Goal: Transaction & Acquisition: Subscribe to service/newsletter

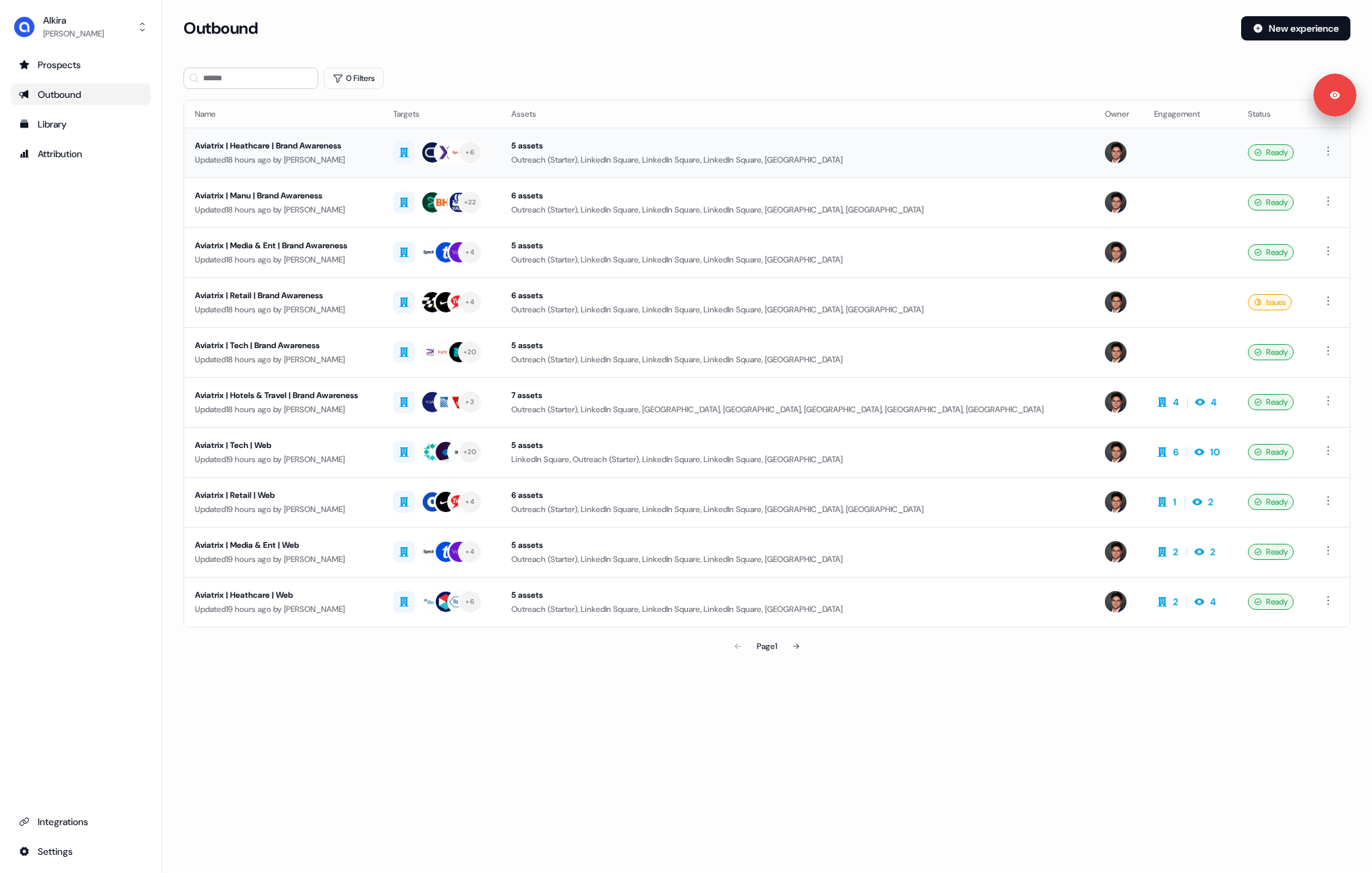
click at [314, 161] on div "Updated 18 hours ago by [PERSON_NAME]" at bounding box center [283, 160] width 177 height 13
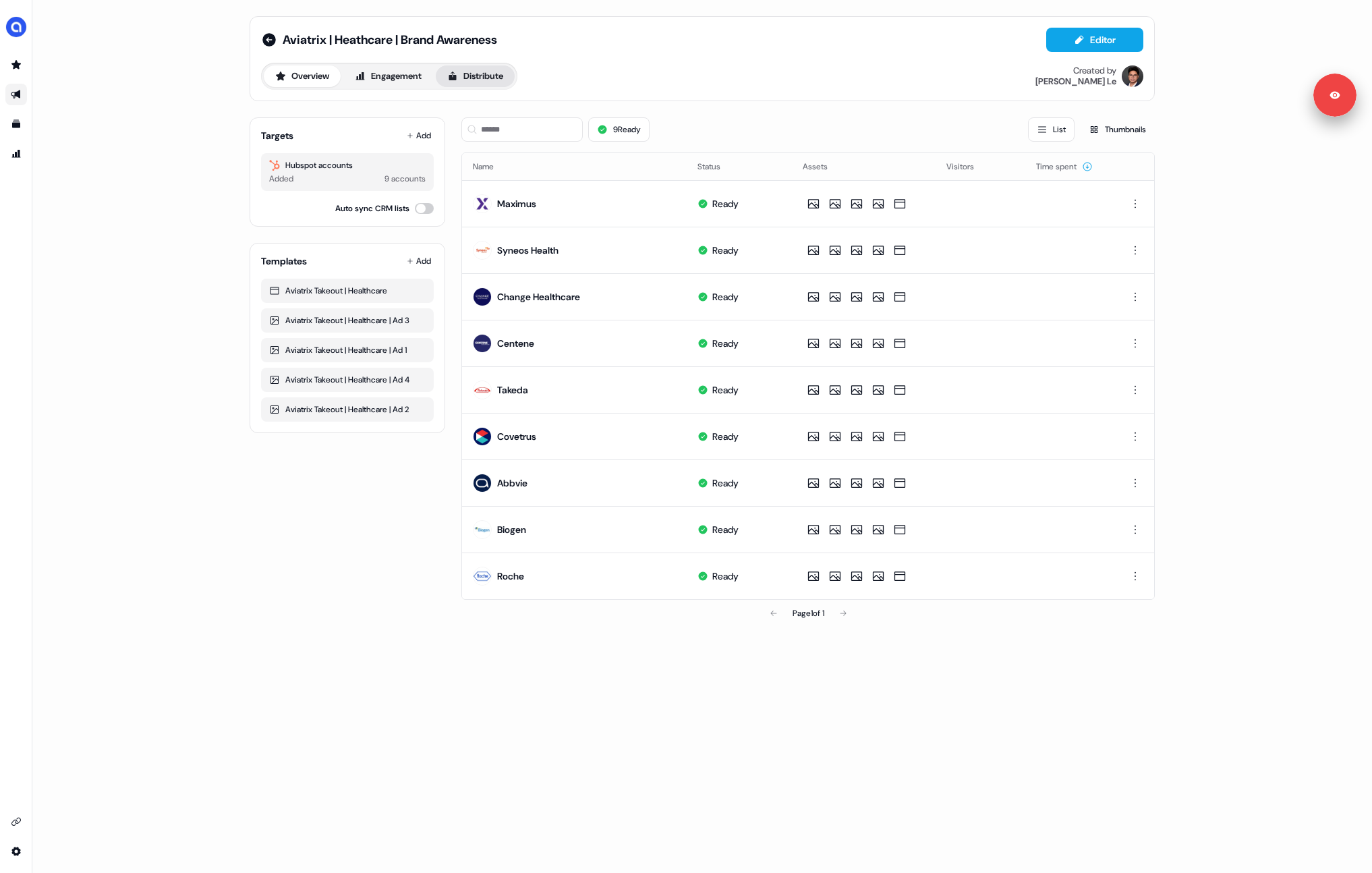
click at [474, 74] on button "Distribute" at bounding box center [475, 76] width 79 height 22
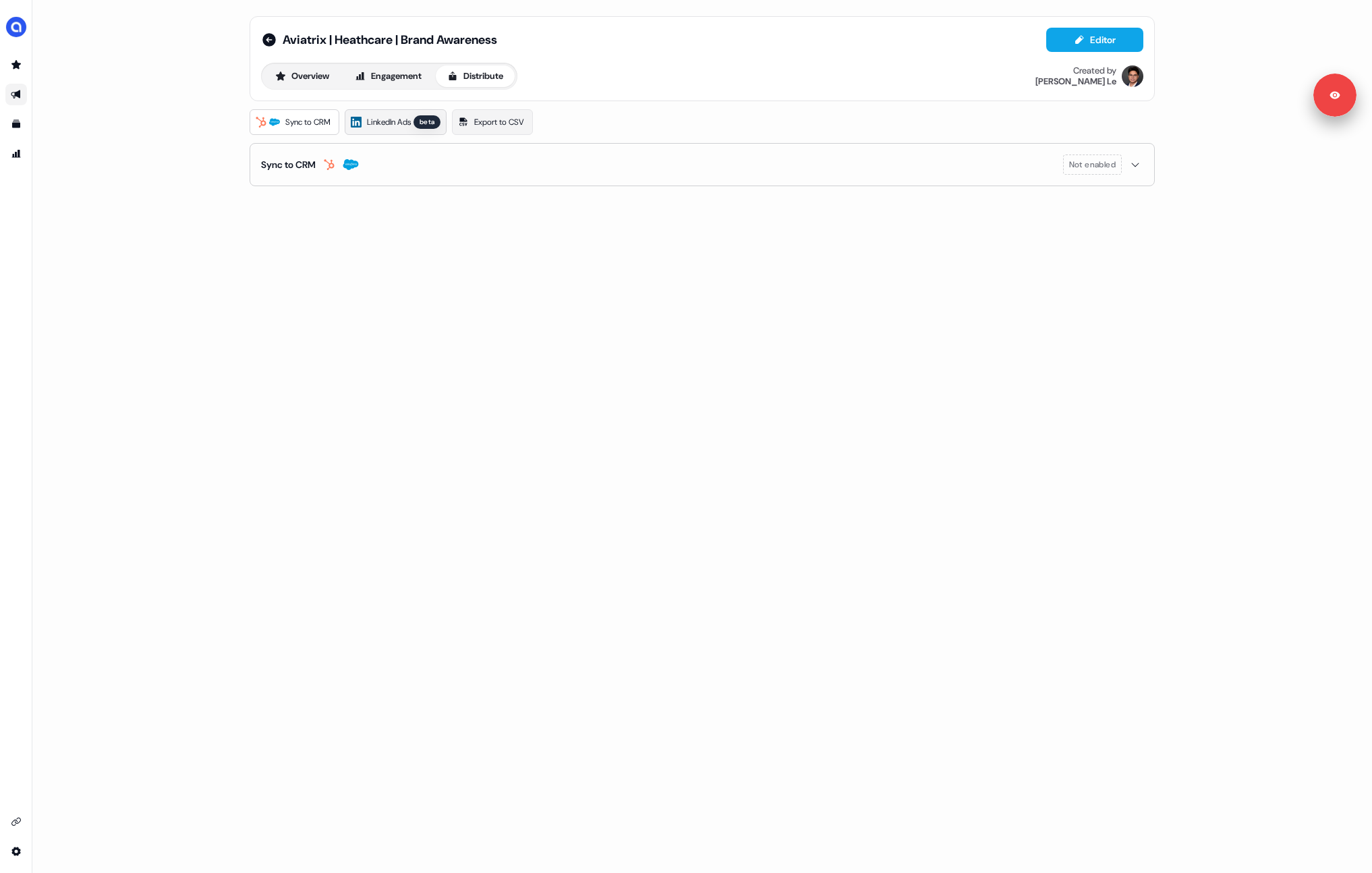
click at [391, 121] on span "LinkedIn Ads" at bounding box center [389, 121] width 44 height 13
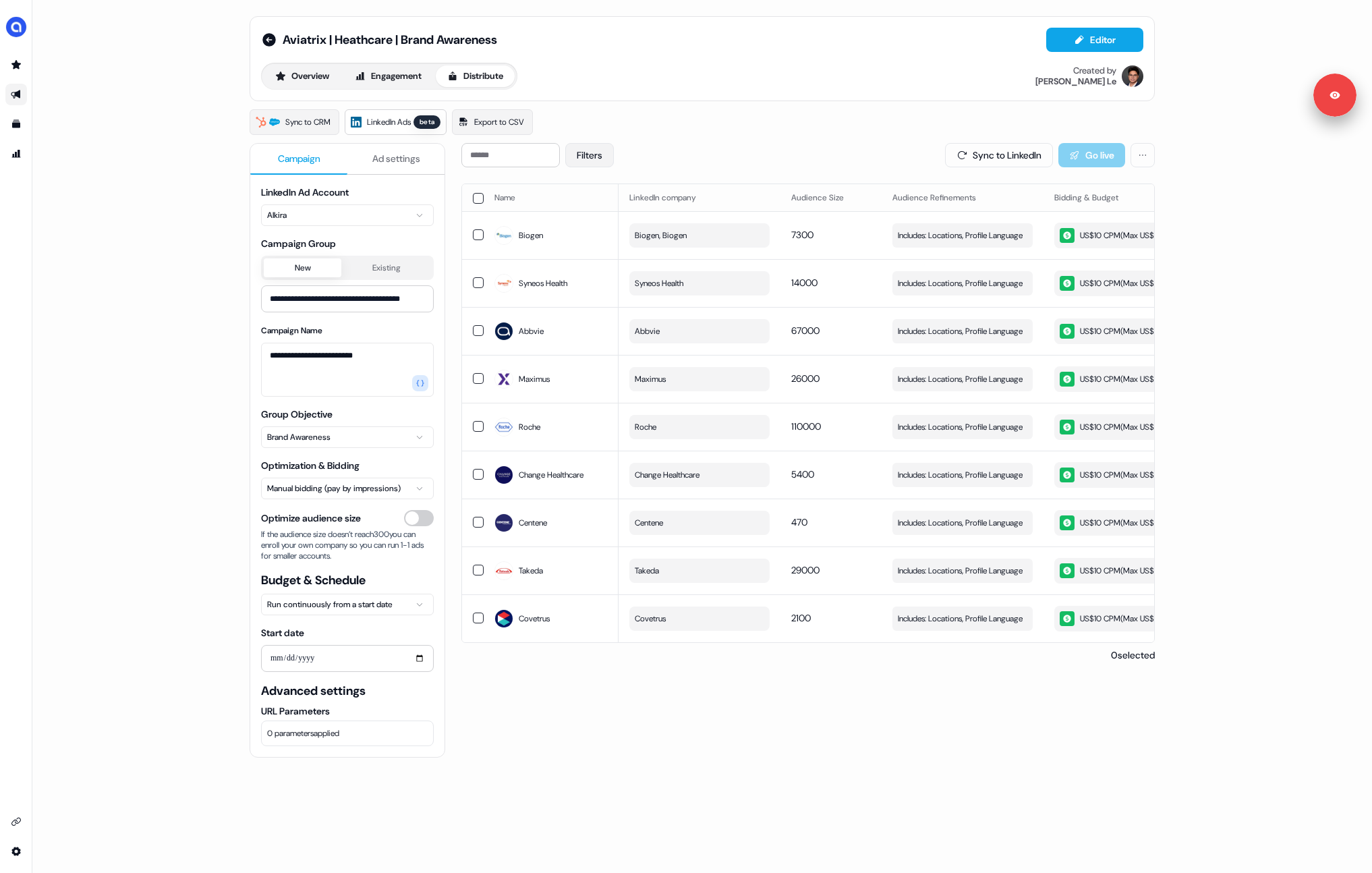
click at [592, 159] on button "Filters" at bounding box center [590, 155] width 49 height 24
click at [697, 155] on div "Filters Sync to LinkedIn Go live" at bounding box center [808, 155] width 693 height 24
drag, startPoint x: 844, startPoint y: 150, endPoint x: 753, endPoint y: 149, distance: 91.0
click at [837, 150] on div "Filters Sync to LinkedIn Go live" at bounding box center [808, 155] width 693 height 24
click at [16, 34] on img "side nav menu" at bounding box center [16, 27] width 22 height 22
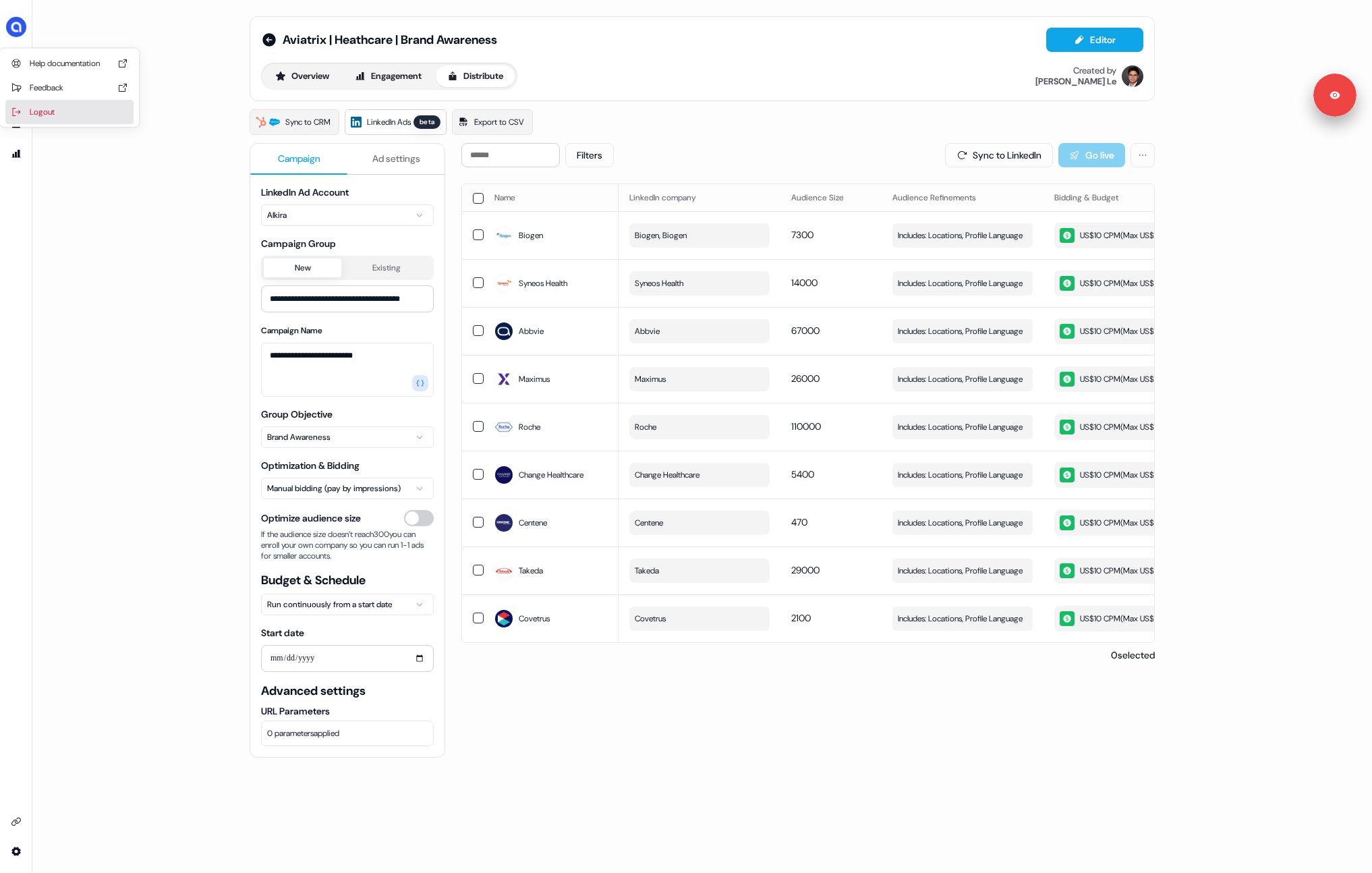
click at [38, 105] on div "Logout" at bounding box center [70, 112] width 129 height 24
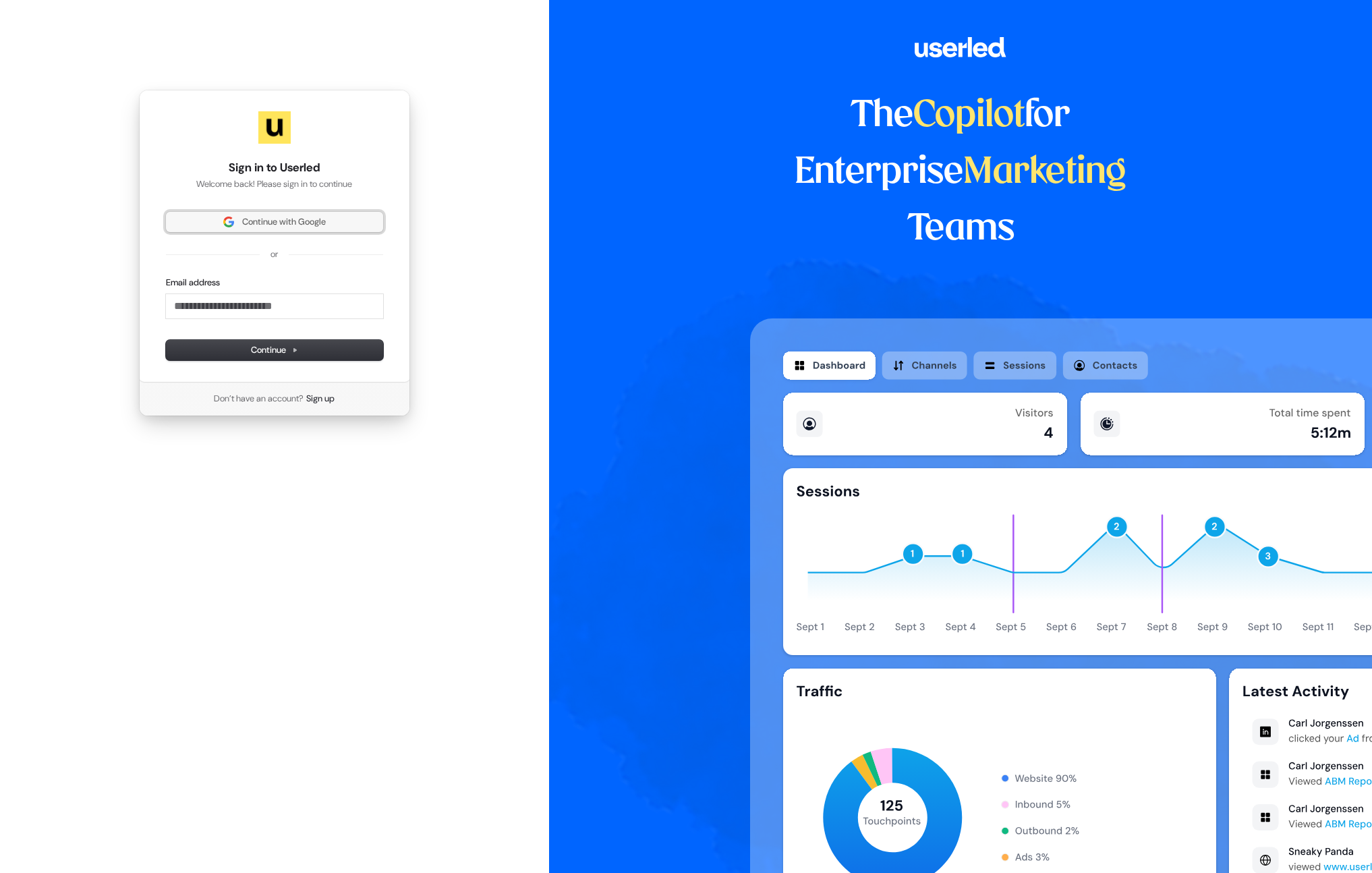
click at [257, 232] on button "Continue with Google" at bounding box center [275, 222] width 217 height 20
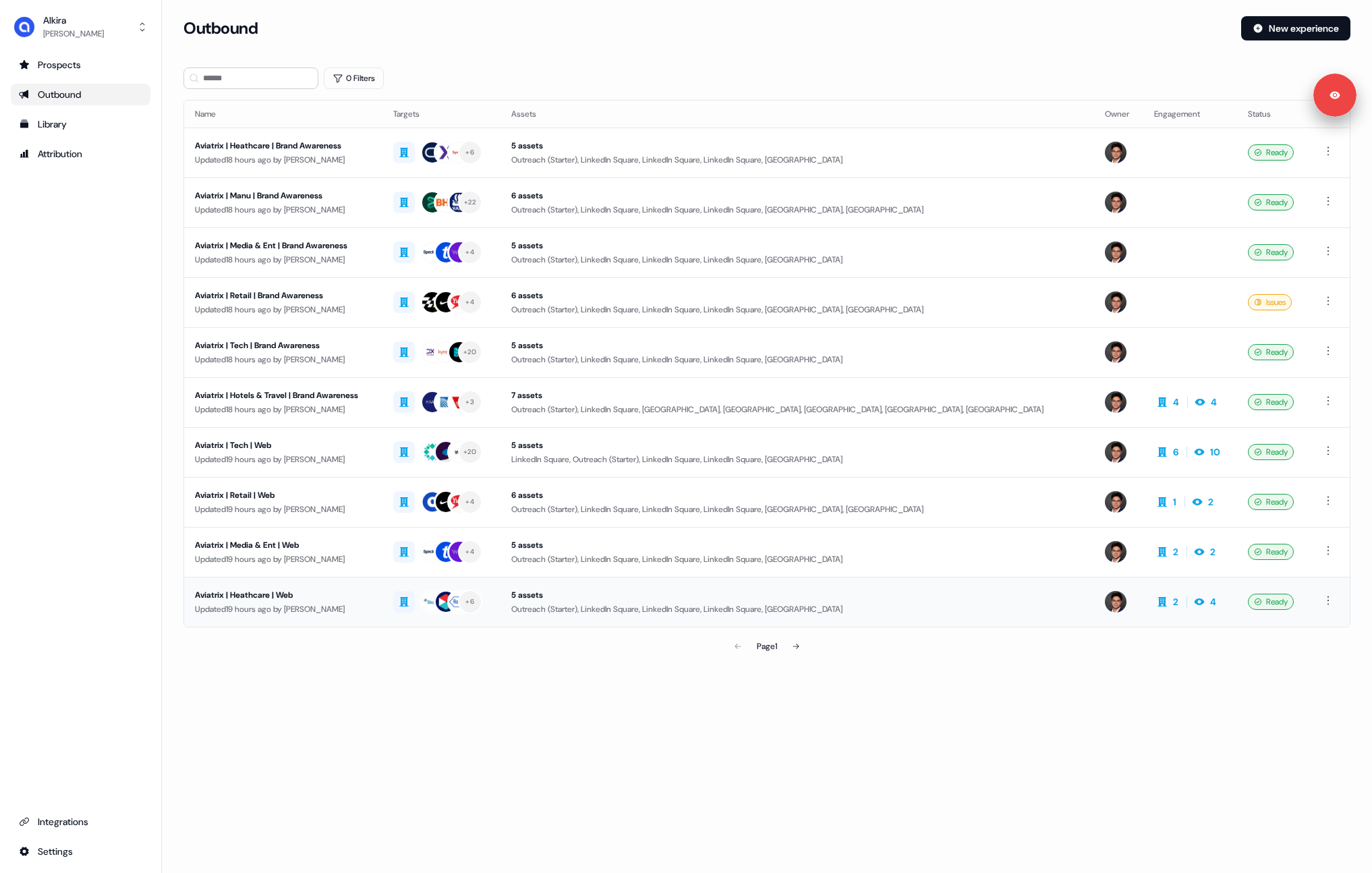
click at [263, 604] on div "Updated 19 hours ago by Hugh Le" at bounding box center [283, 609] width 177 height 13
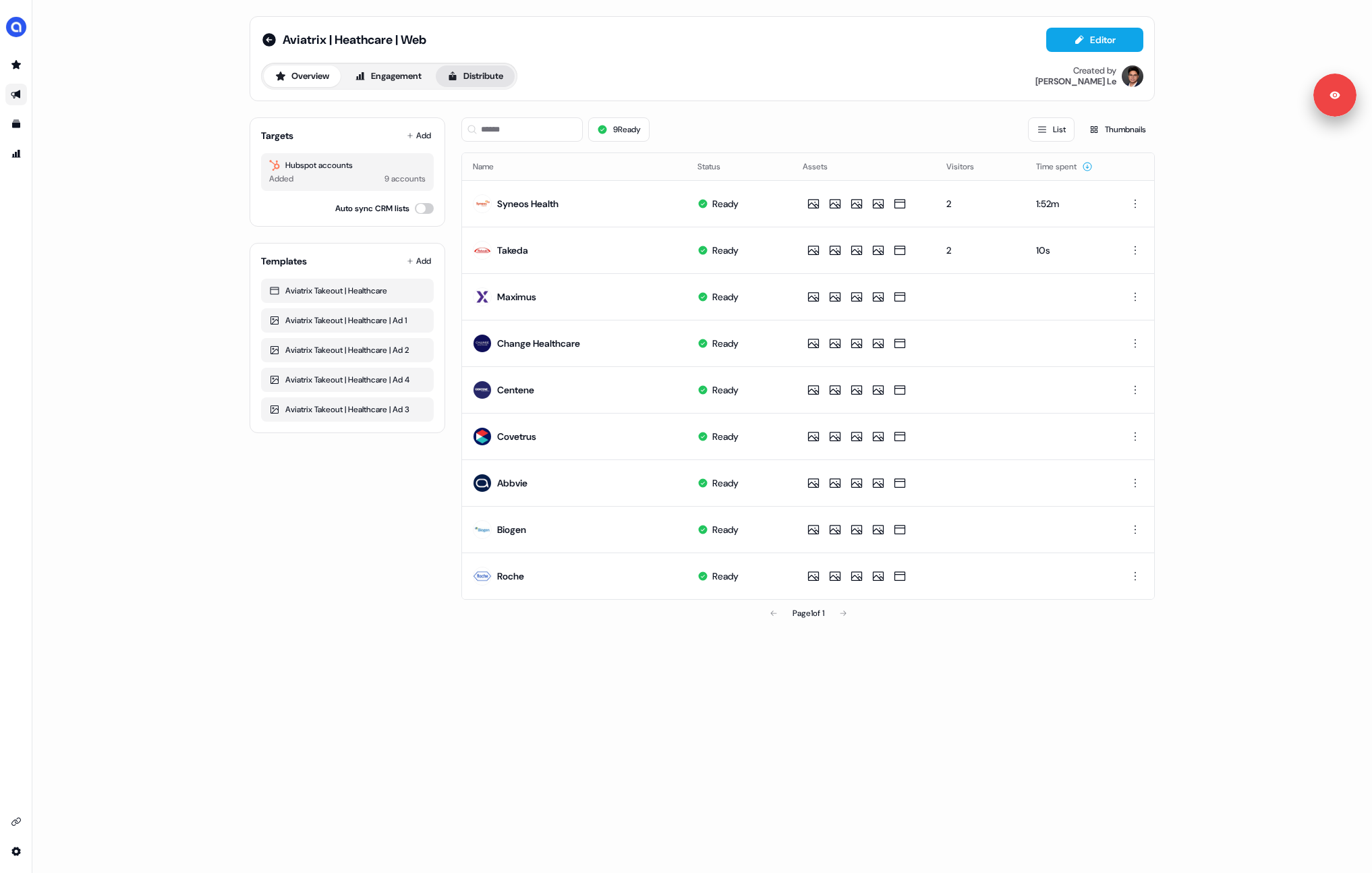
click at [458, 71] on icon at bounding box center [452, 76] width 11 height 11
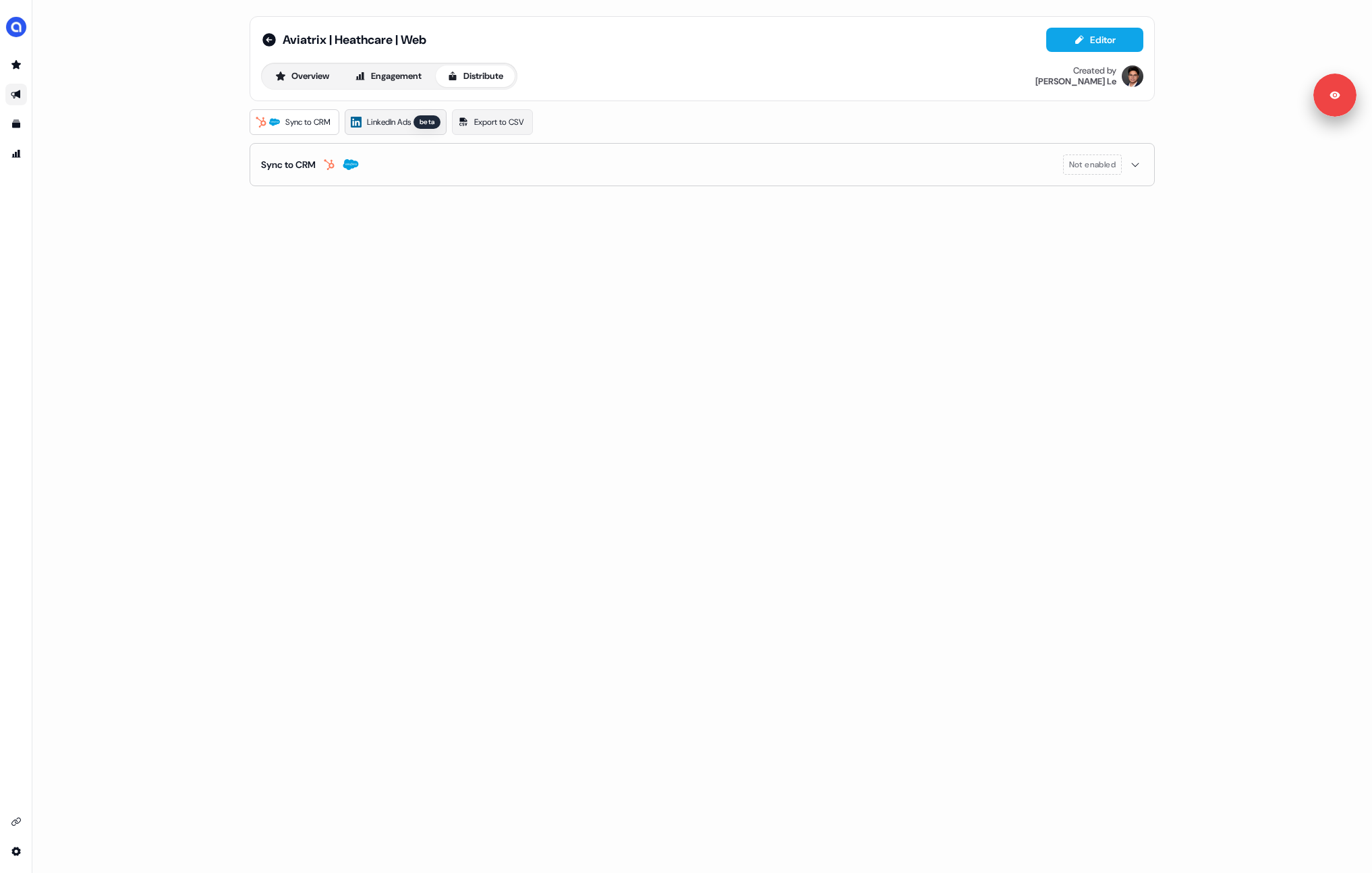
click at [374, 121] on span "LinkedIn Ads" at bounding box center [389, 121] width 44 height 13
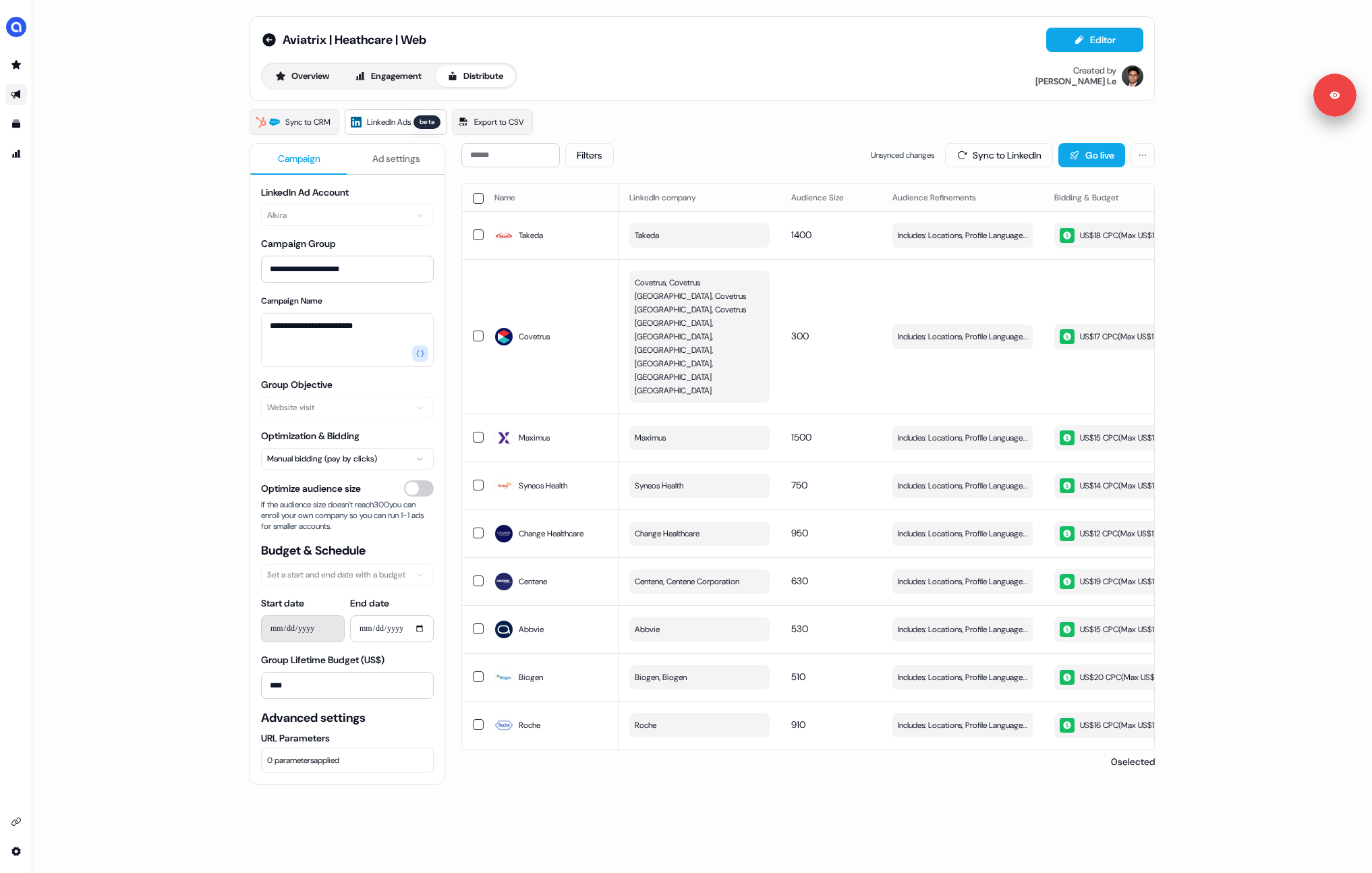
click at [524, 201] on th "Name" at bounding box center [551, 198] width 135 height 27
click at [578, 201] on th "Name" at bounding box center [551, 198] width 135 height 27
click at [604, 201] on th "Name" at bounding box center [551, 198] width 135 height 27
click at [544, 194] on th "Name" at bounding box center [551, 198] width 135 height 27
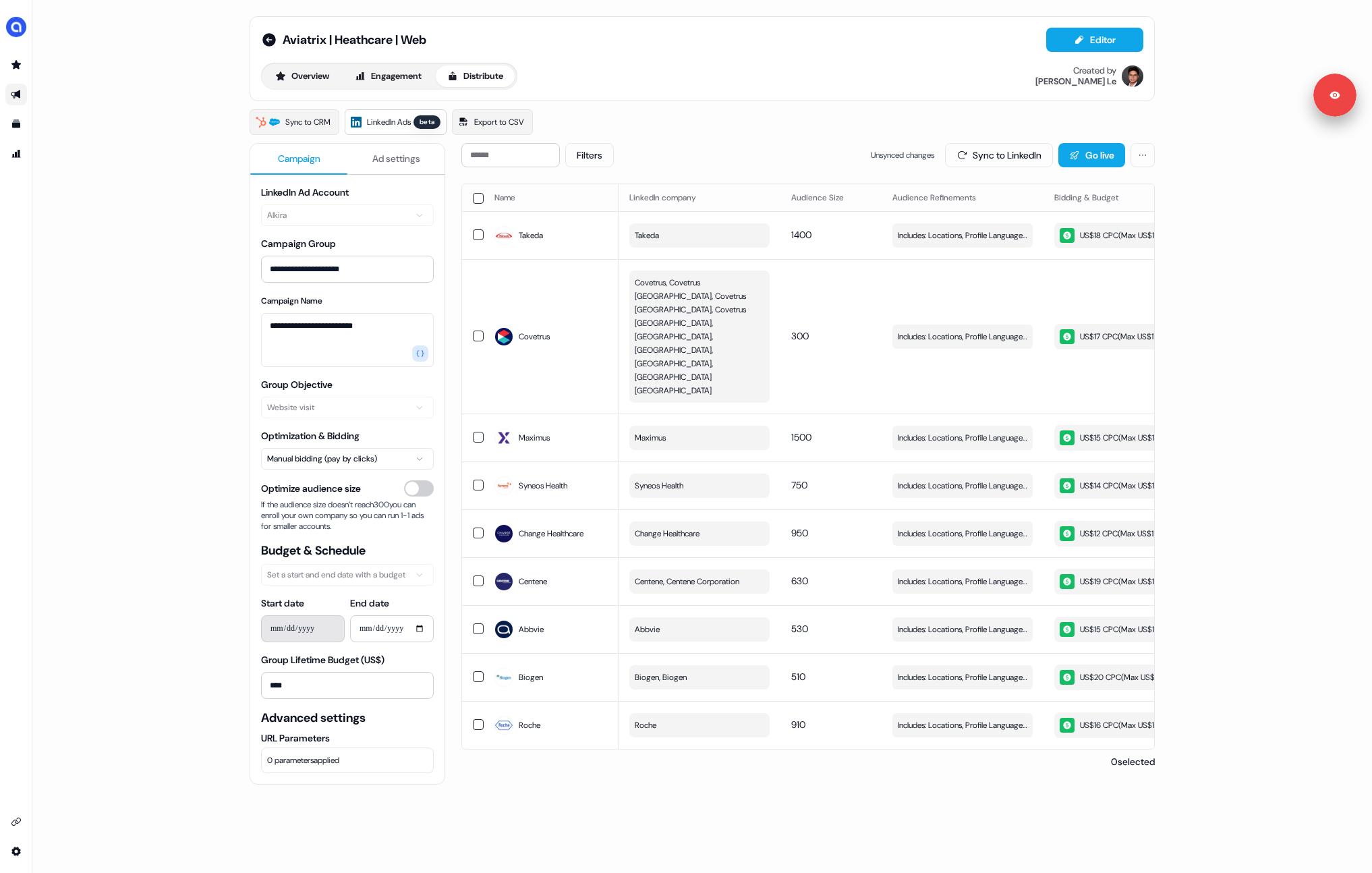
click at [544, 194] on th "Name" at bounding box center [551, 198] width 135 height 27
click at [522, 198] on th "Name" at bounding box center [551, 198] width 135 height 27
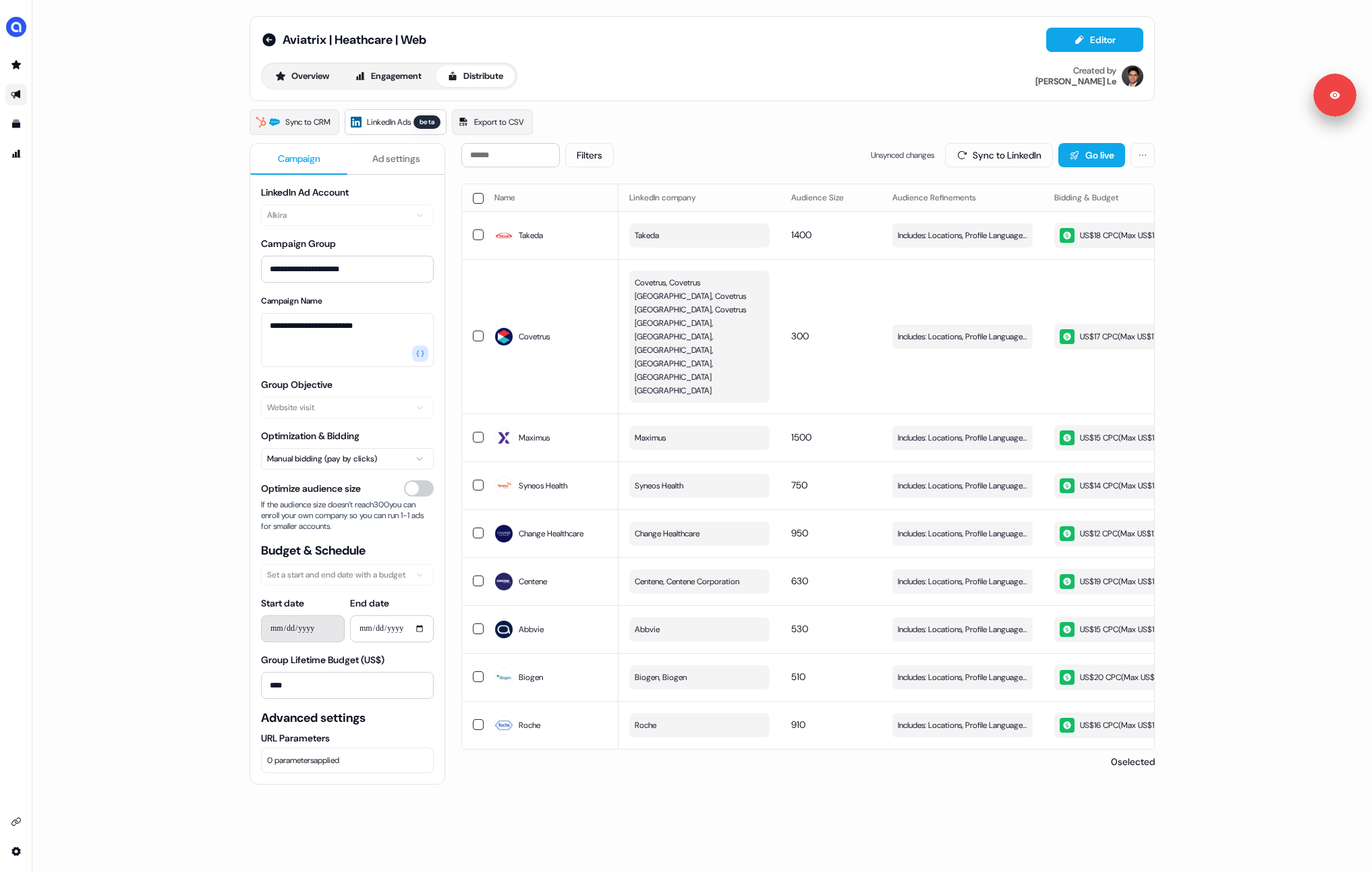
click at [522, 198] on th "Name" at bounding box center [551, 198] width 135 height 27
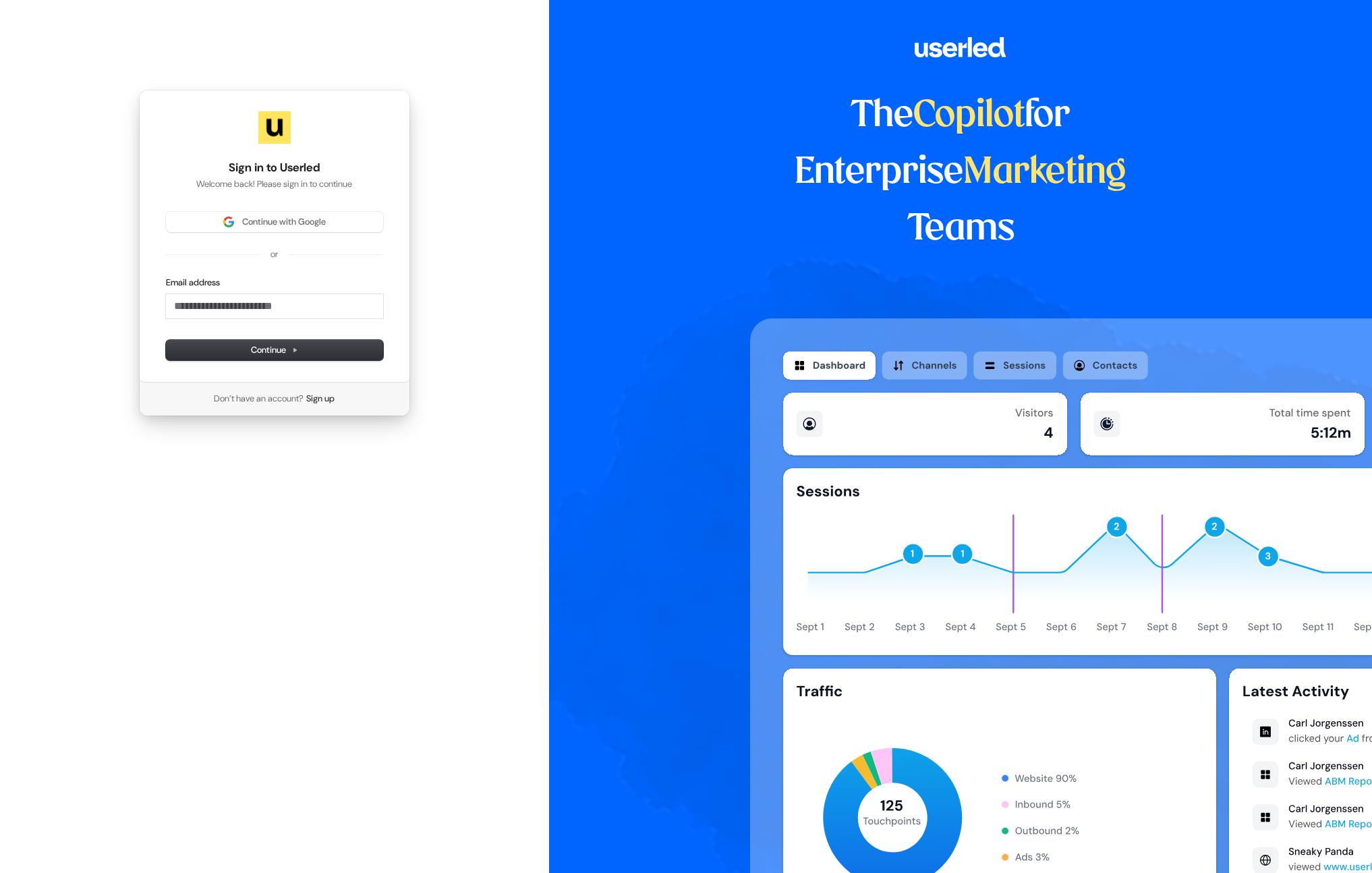
click at [273, 233] on div "Continue with Google or Email address Continue" at bounding box center [275, 286] width 217 height 148
click at [278, 229] on button "Continue with Google" at bounding box center [275, 222] width 217 height 20
